Goal: Information Seeking & Learning: Understand process/instructions

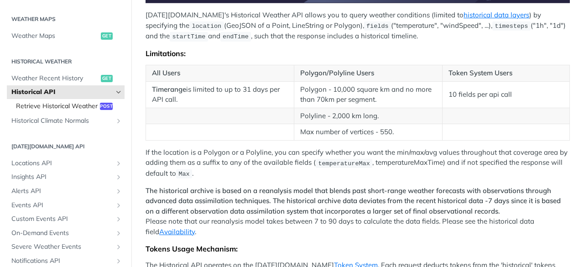
scroll to position [319, 0]
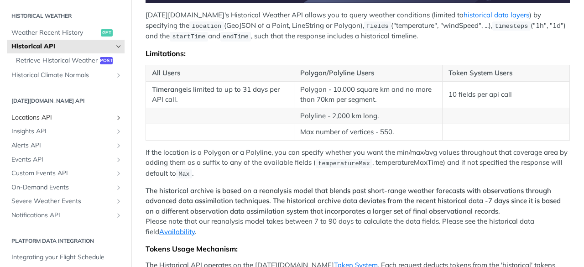
click at [47, 122] on span "Locations API" at bounding box center [61, 117] width 101 height 9
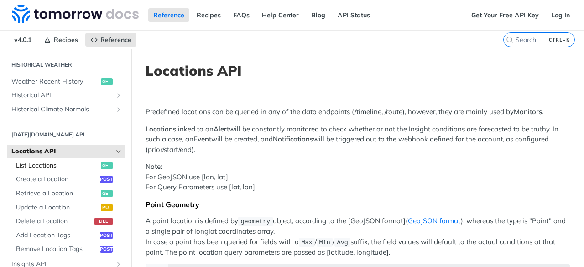
click at [52, 165] on span "List Locations" at bounding box center [57, 165] width 83 height 9
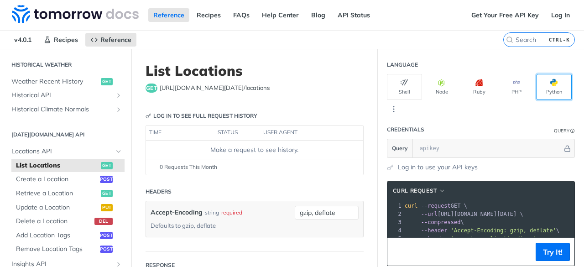
click at [537, 100] on button "Python" at bounding box center [554, 87] width 35 height 26
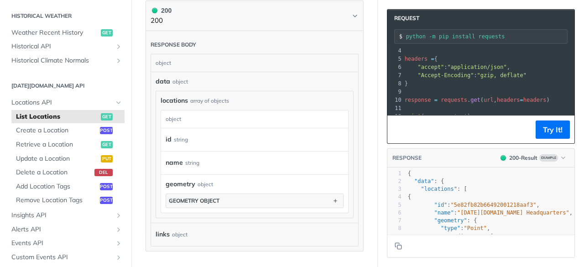
scroll to position [183, 0]
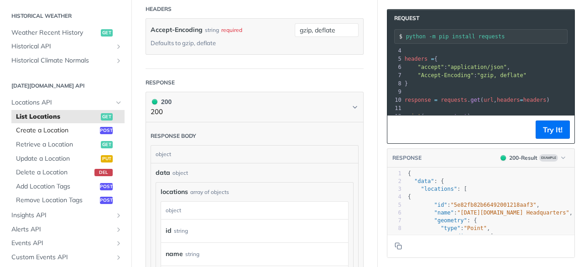
click at [81, 135] on link "Create a Location post" at bounding box center [67, 131] width 113 height 14
